Goal: Check status: Check status

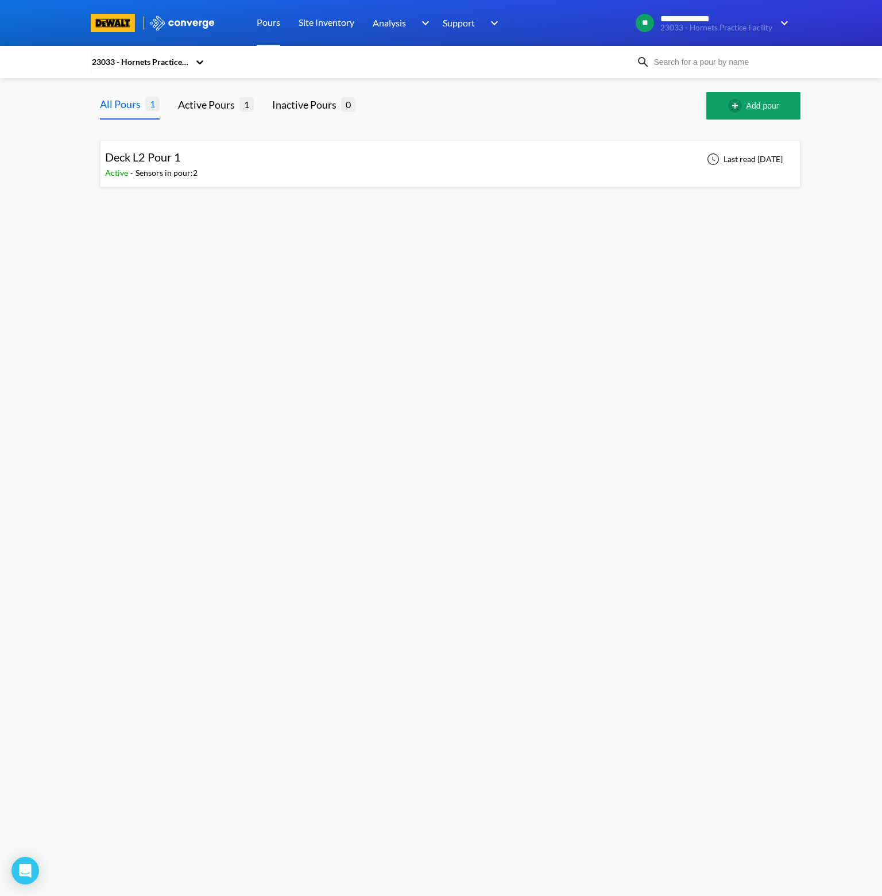
click at [232, 167] on div "Deck L2 Pour 1 Active - Sensors in pour: 2 Last read [DATE]" at bounding box center [450, 163] width 690 height 37
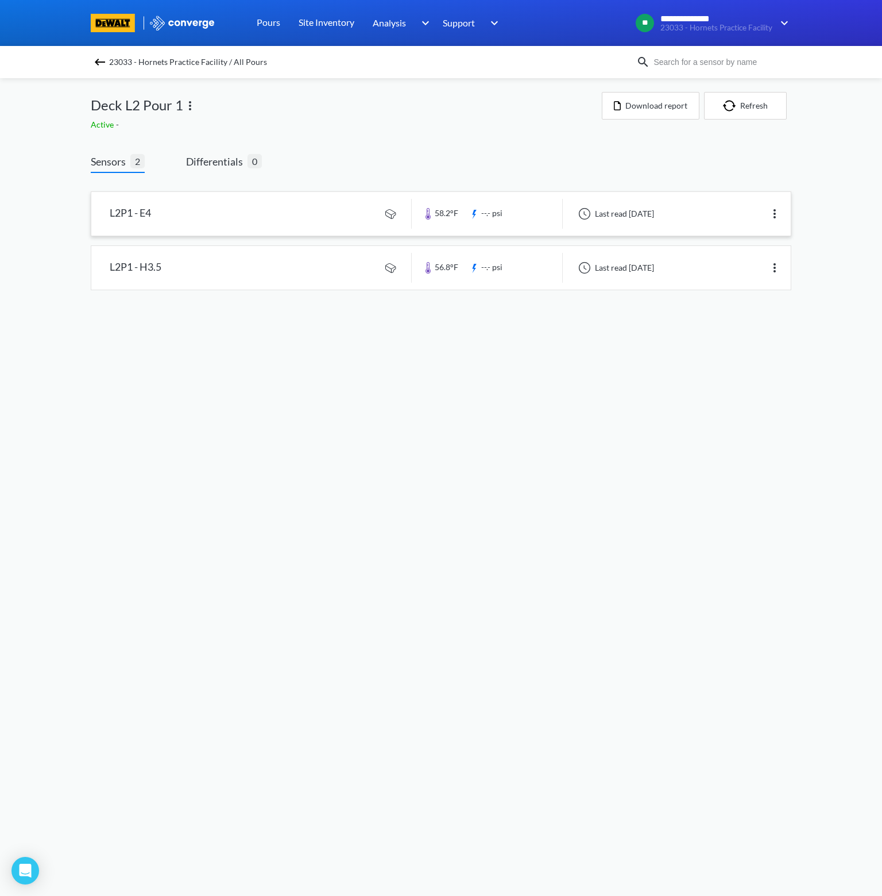
click at [238, 219] on link at bounding box center [441, 214] width 700 height 44
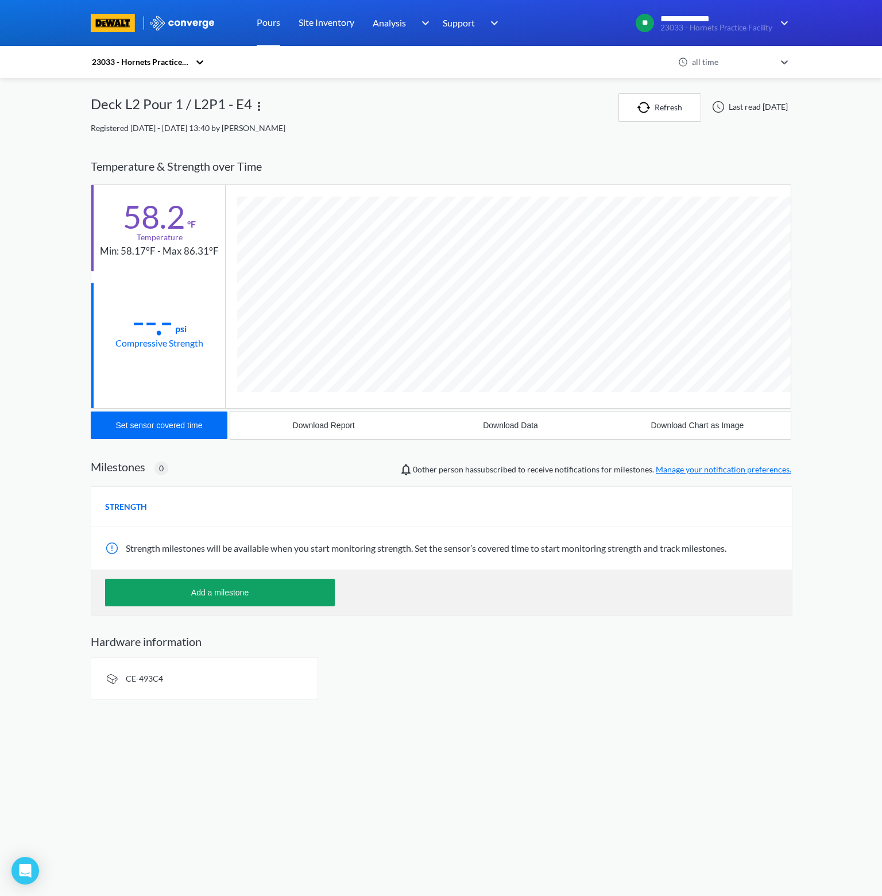
scroll to position [605, 701]
click at [659, 105] on button "Refresh" at bounding box center [660, 107] width 83 height 29
click at [519, 118] on div "Deck L2 Pour 1 / L2P1 - E4" at bounding box center [355, 107] width 528 height 29
click at [199, 63] on icon at bounding box center [199, 61] width 11 height 11
click at [155, 95] on div "23033 - Hornets Practice Facility" at bounding box center [148, 99] width 115 height 34
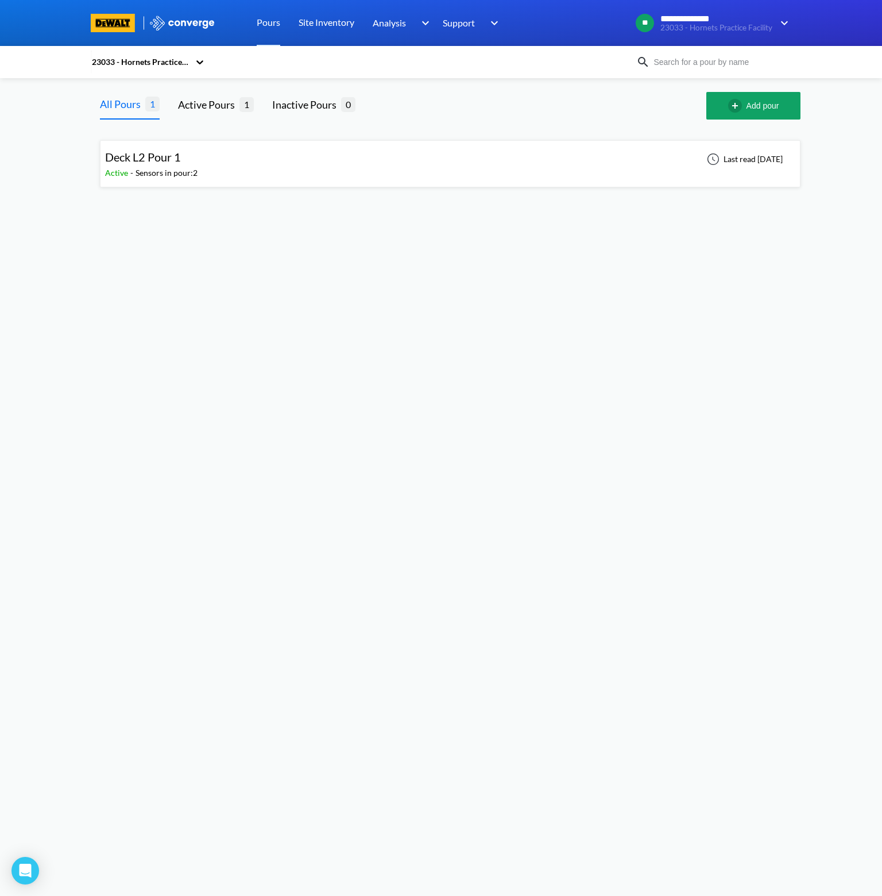
click at [178, 25] on img at bounding box center [182, 23] width 67 height 15
click at [190, 22] on img at bounding box center [182, 23] width 67 height 15
click at [321, 20] on link "Site Inventory" at bounding box center [327, 23] width 56 height 46
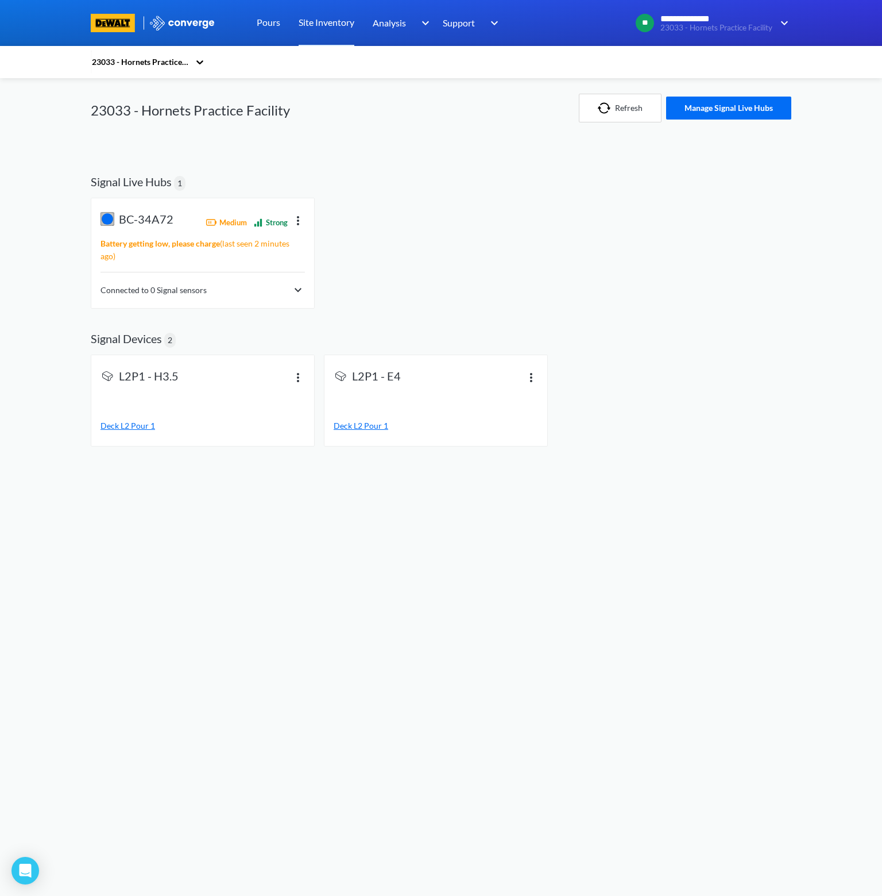
click at [294, 284] on img at bounding box center [298, 290] width 14 height 14
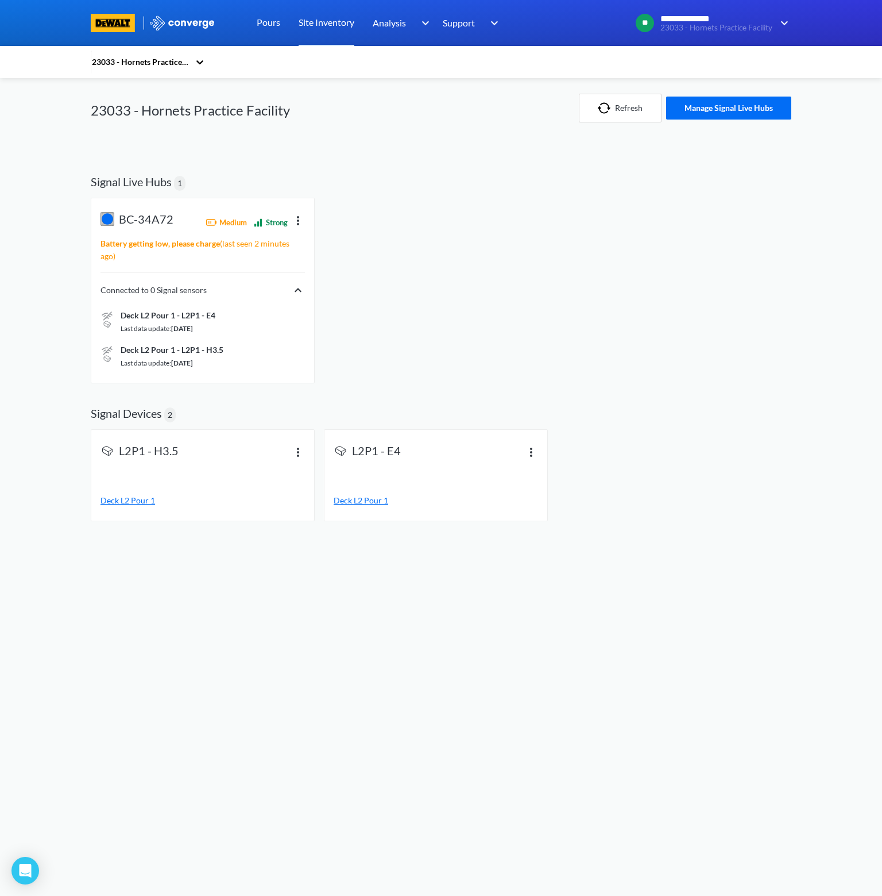
click at [149, 319] on span "Deck L2 Pour 1 - L2P1 - E4" at bounding box center [168, 315] width 95 height 13
click at [104, 314] on img at bounding box center [107, 320] width 11 height 18
click at [168, 313] on span "Deck L2 Pour 1 - L2P1 - E4" at bounding box center [168, 315] width 95 height 13
click at [198, 314] on span "Deck L2 Pour 1 - L2P1 - E4" at bounding box center [168, 315] width 95 height 13
